Goal: Task Accomplishment & Management: Use online tool/utility

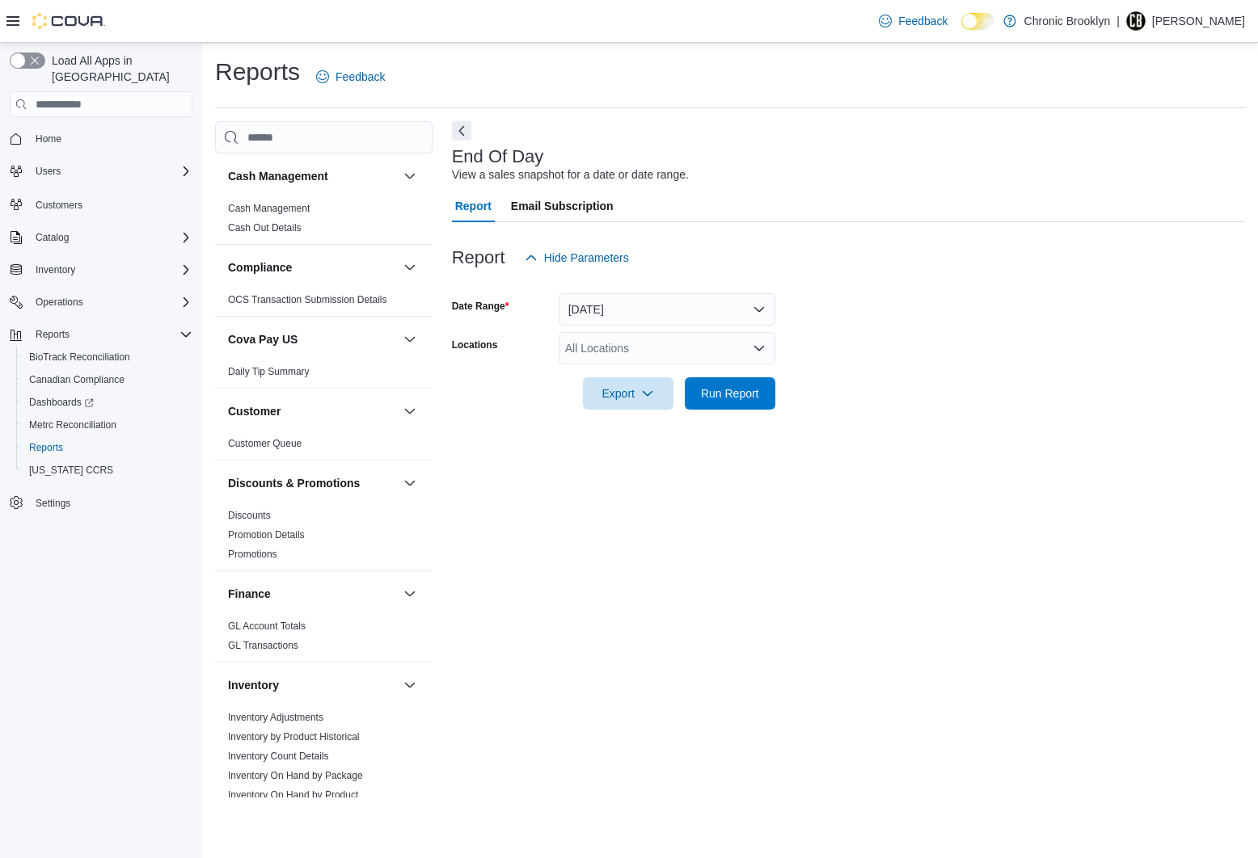
click at [1145, 339] on form "Date Range Today Locations All Locations Export Run Report" at bounding box center [848, 342] width 793 height 136
click at [689, 343] on div "All Locations" at bounding box center [666, 348] width 217 height 32
click at [643, 395] on span "[STREET_ADDRESS]" at bounding box center [649, 399] width 112 height 16
click at [860, 370] on div at bounding box center [848, 371] width 793 height 13
drag, startPoint x: 719, startPoint y: 388, endPoint x: 844, endPoint y: 319, distance: 142.9
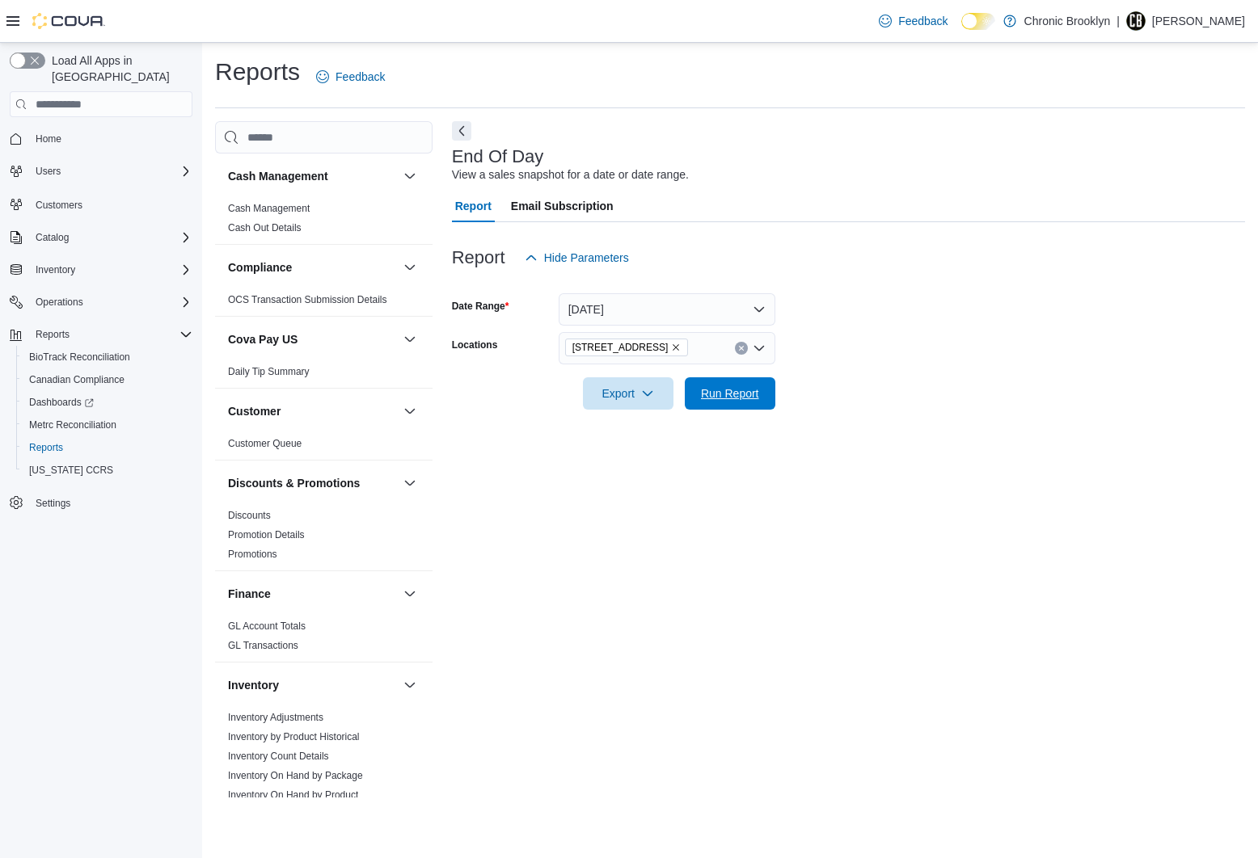
click at [719, 388] on span "Run Report" at bounding box center [730, 394] width 58 height 16
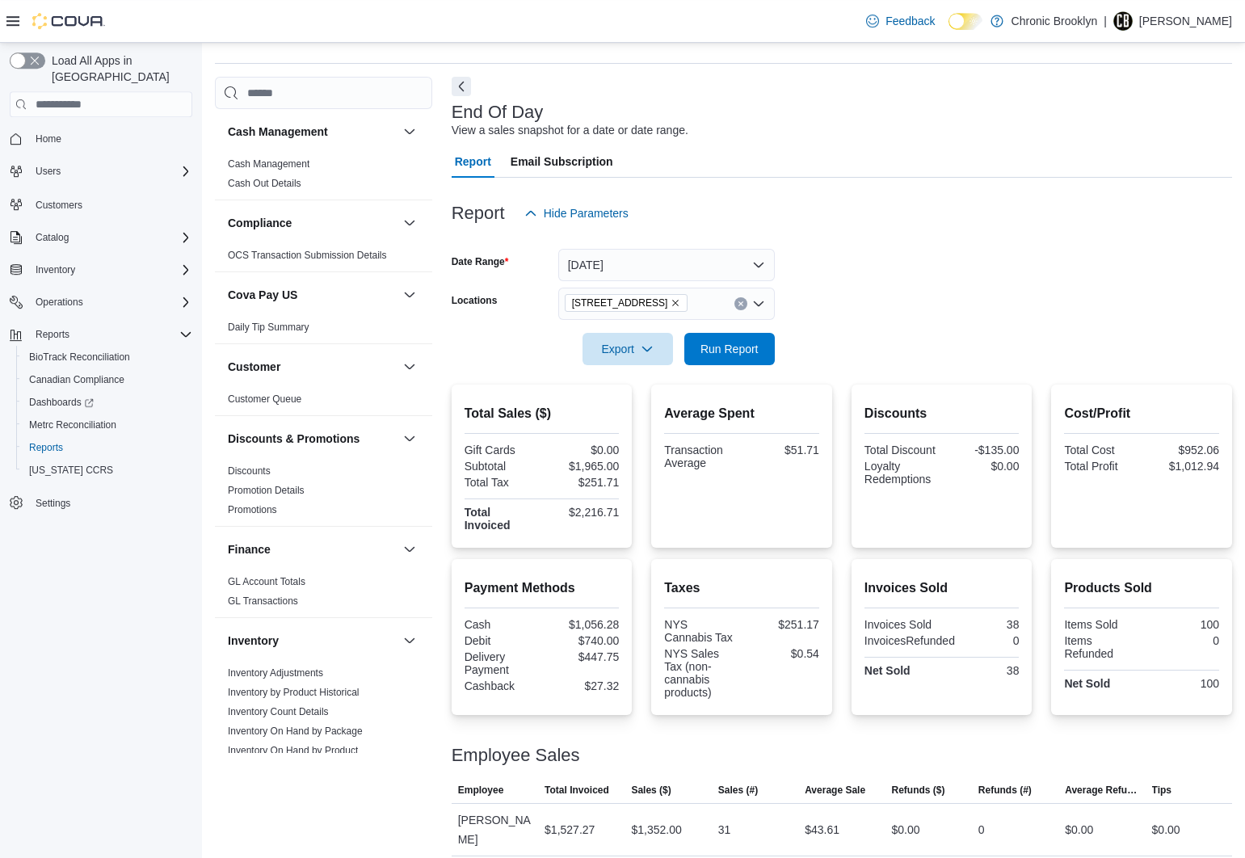
scroll to position [51, 0]
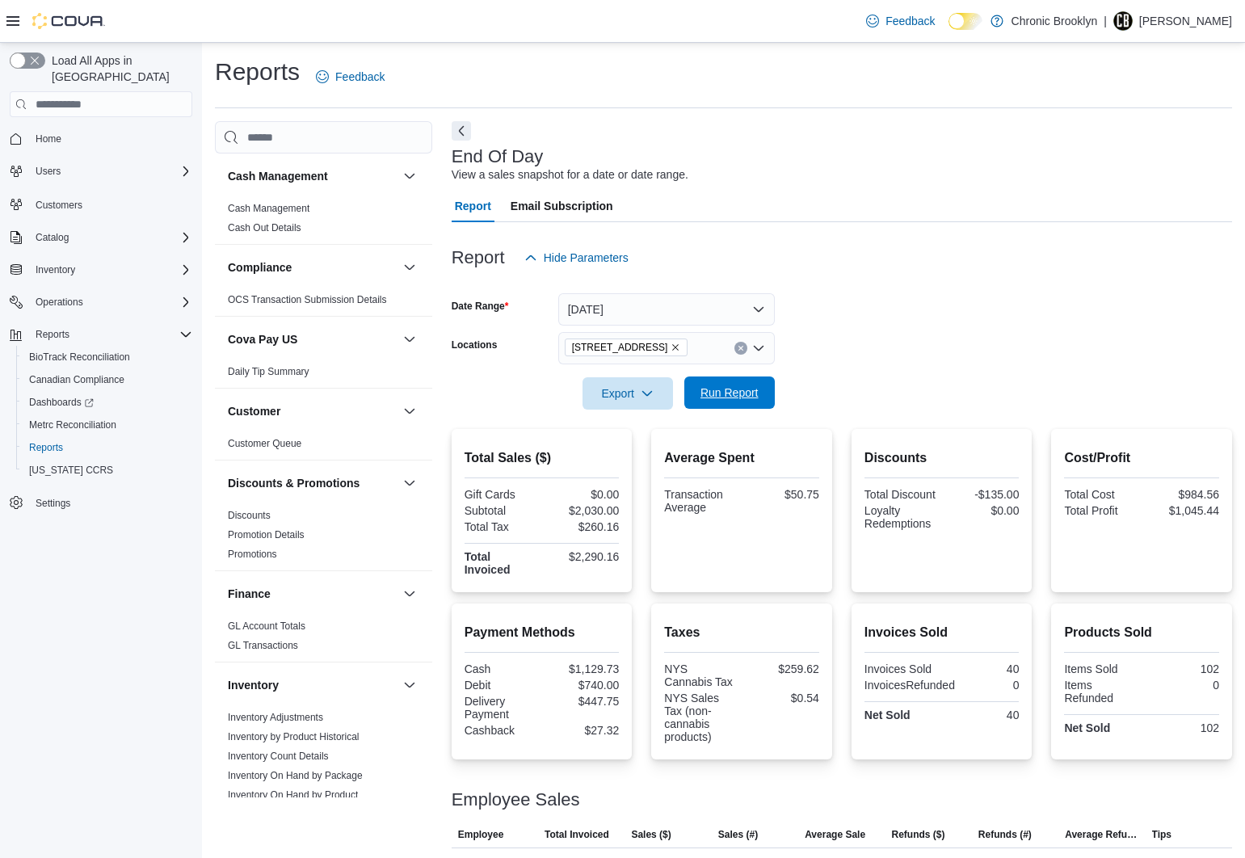
click at [738, 400] on span "Run Report" at bounding box center [730, 393] width 58 height 16
click at [735, 397] on span "Run Report" at bounding box center [730, 393] width 58 height 16
